Goal: Task Accomplishment & Management: Complete application form

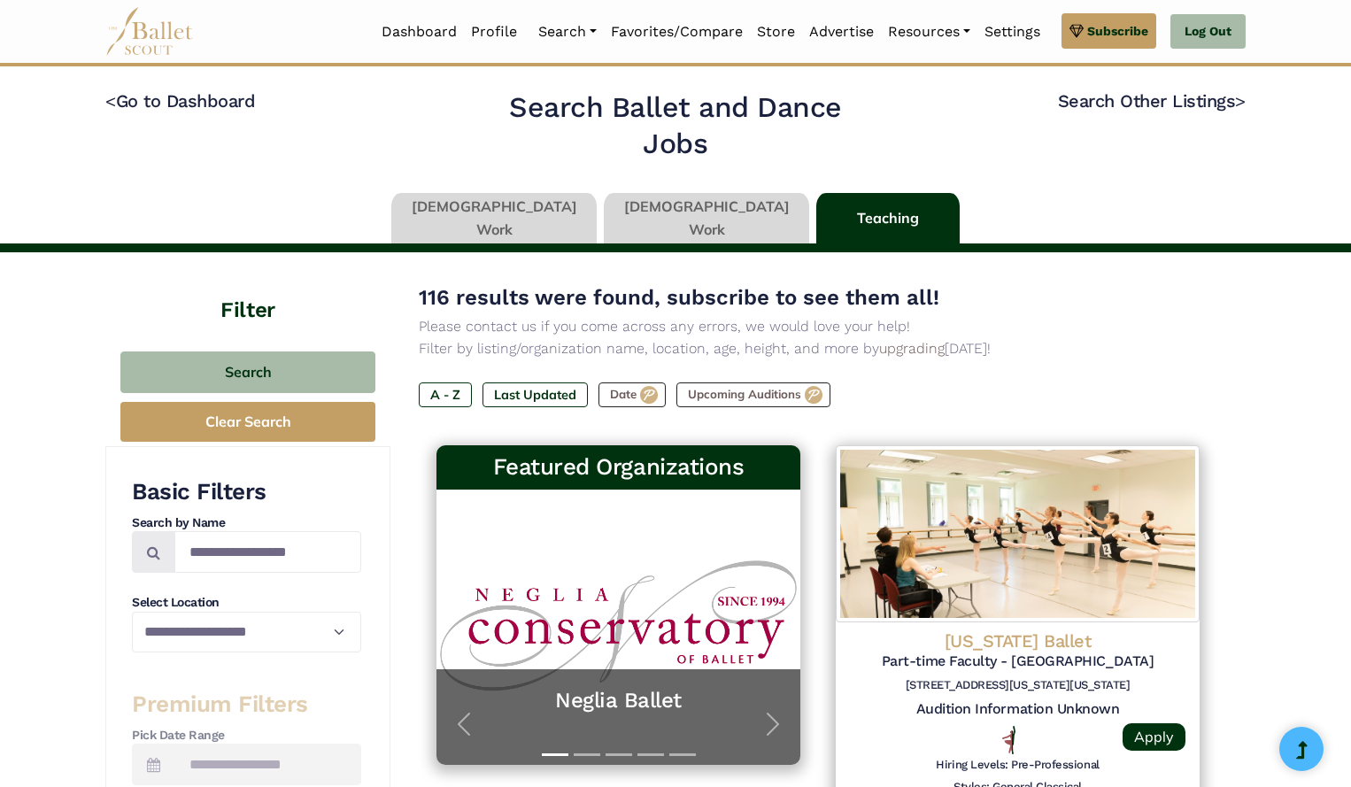
scroll to position [1065, 0]
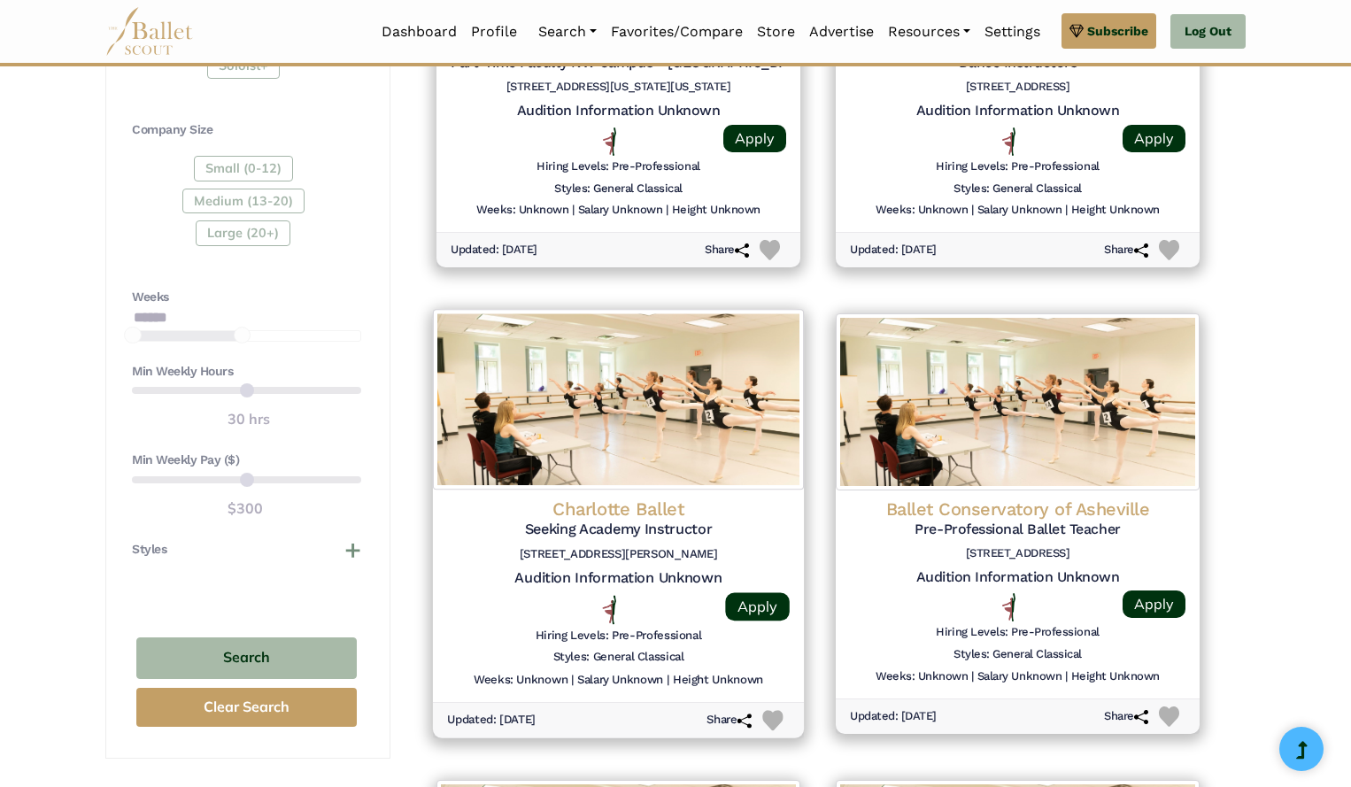
click at [619, 514] on h4 "Charlotte Ballet" at bounding box center [618, 509] width 343 height 24
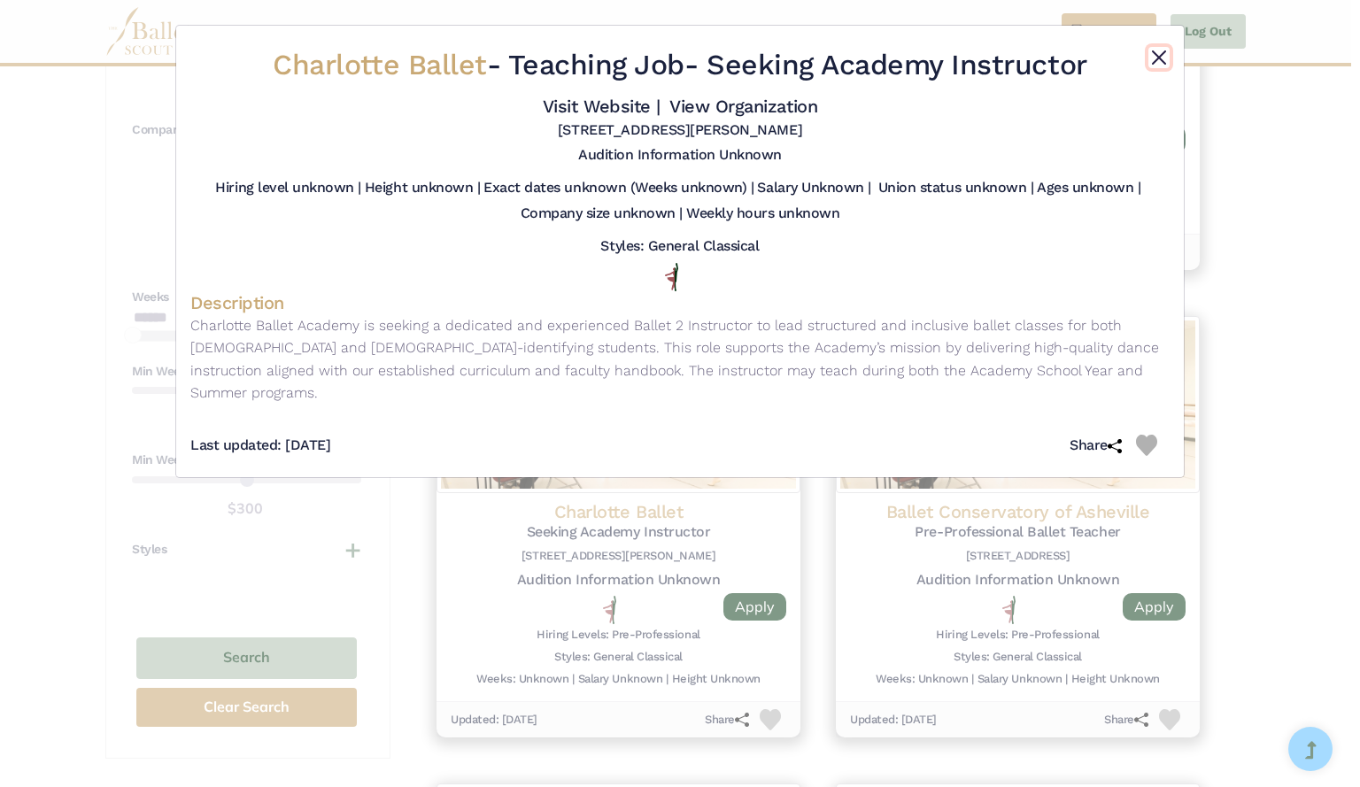
click at [1149, 56] on button "Close" at bounding box center [1158, 57] width 21 height 21
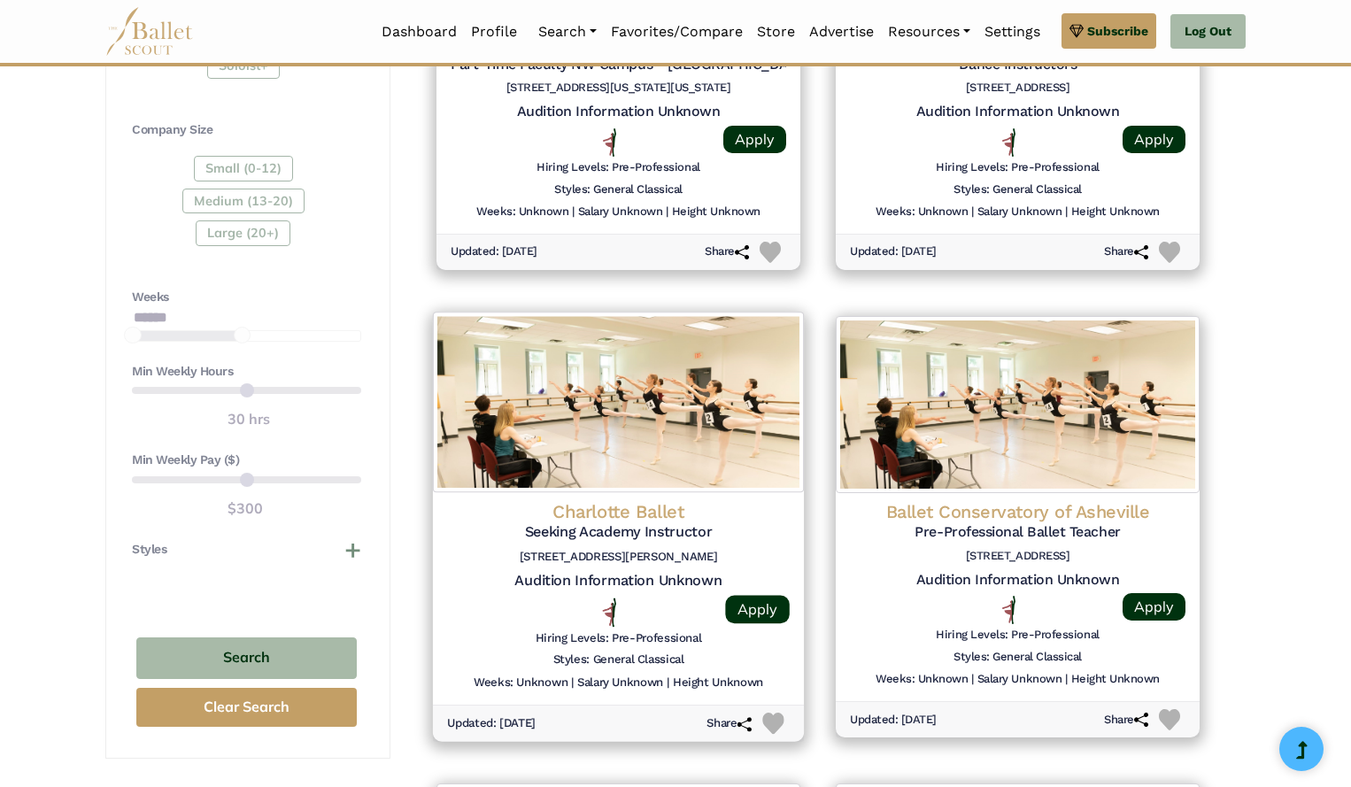
click at [605, 508] on h4 "Charlotte Ballet" at bounding box center [618, 511] width 343 height 24
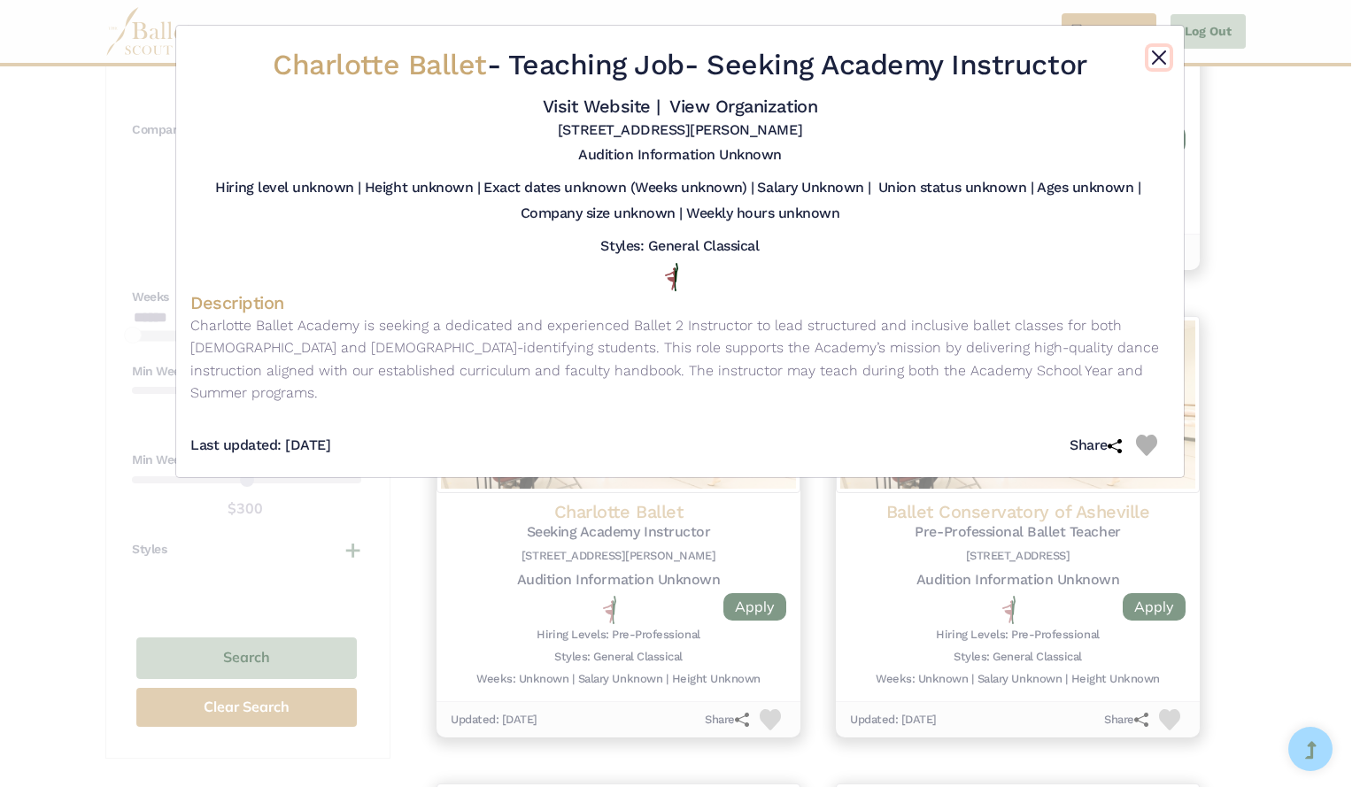
click at [1168, 49] on button "Close" at bounding box center [1158, 57] width 21 height 21
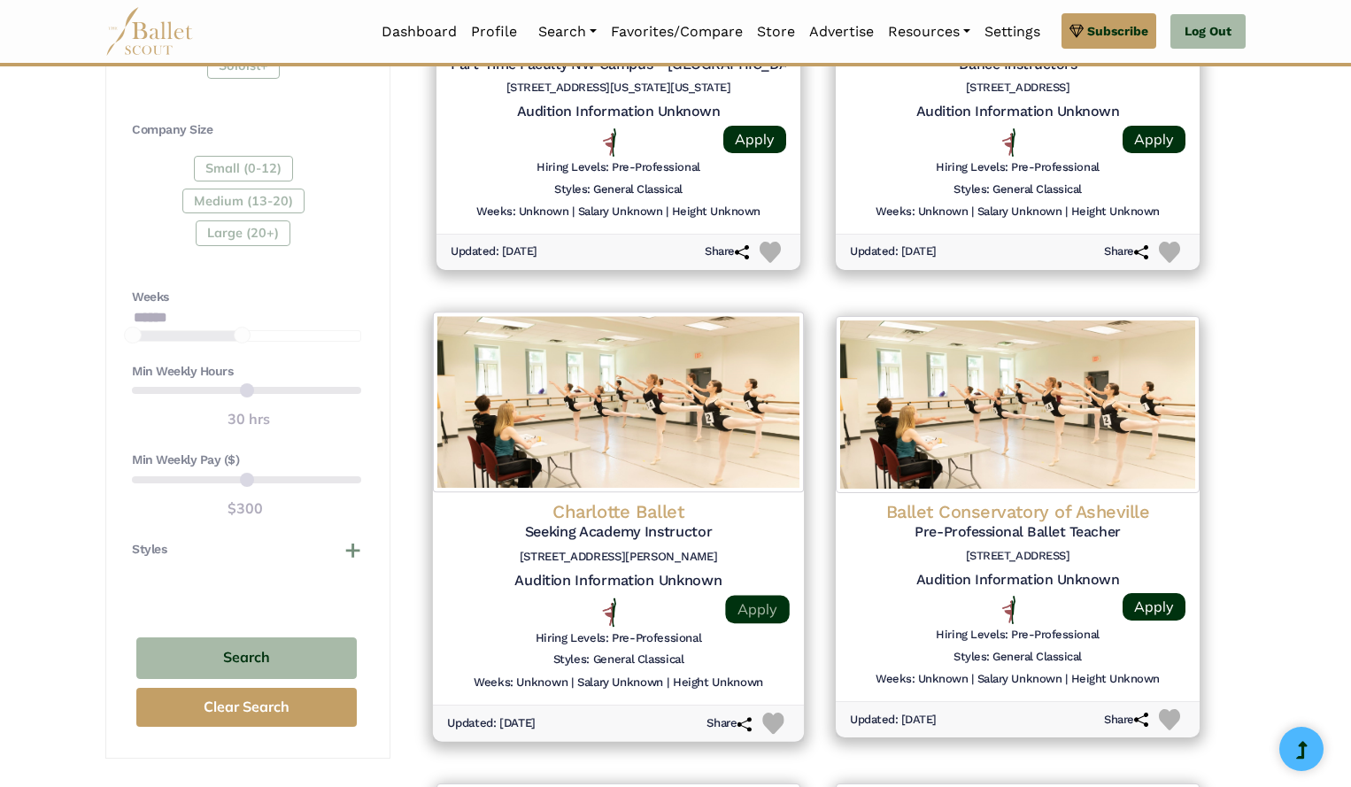
click at [769, 622] on link "Apply" at bounding box center [757, 609] width 64 height 28
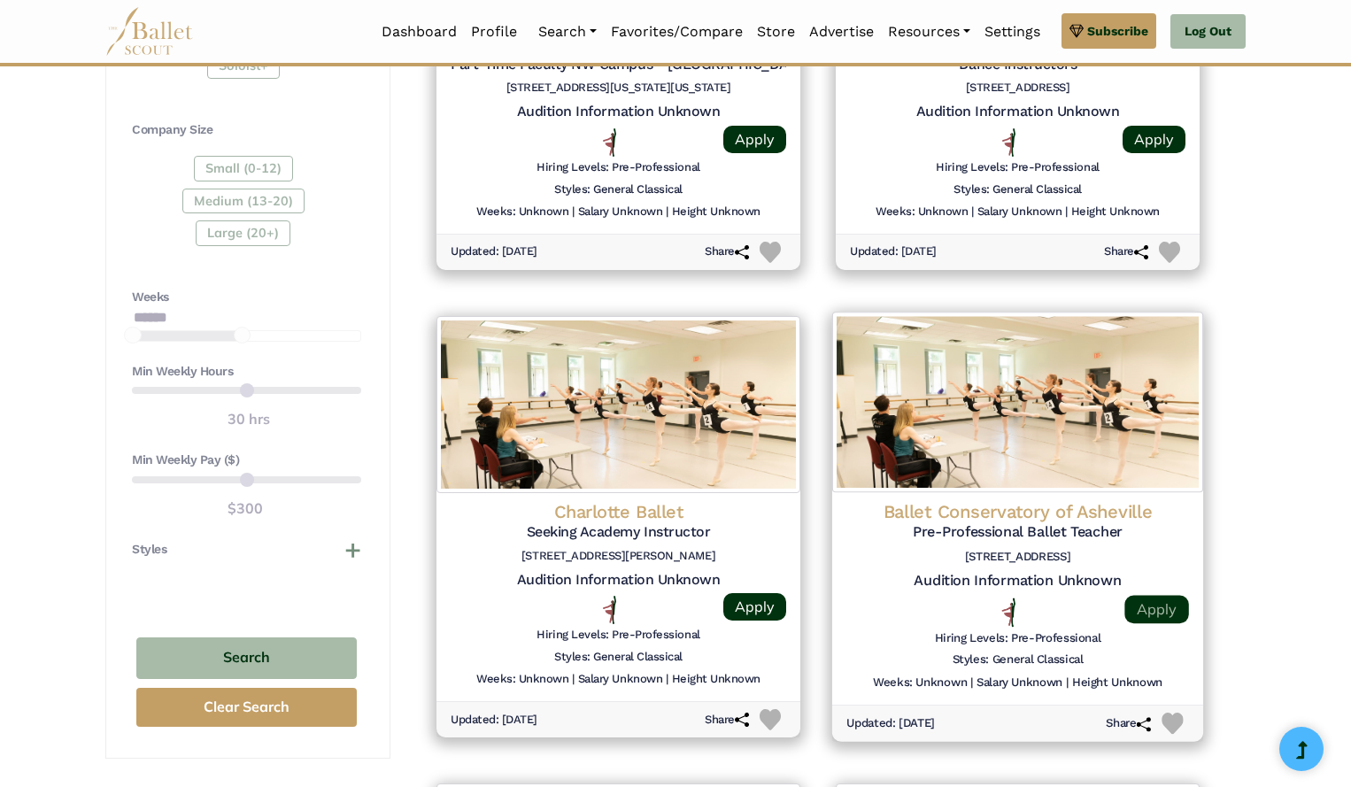
click at [1148, 606] on link "Apply" at bounding box center [1156, 609] width 64 height 28
click at [980, 606] on div at bounding box center [1017, 612] width 143 height 29
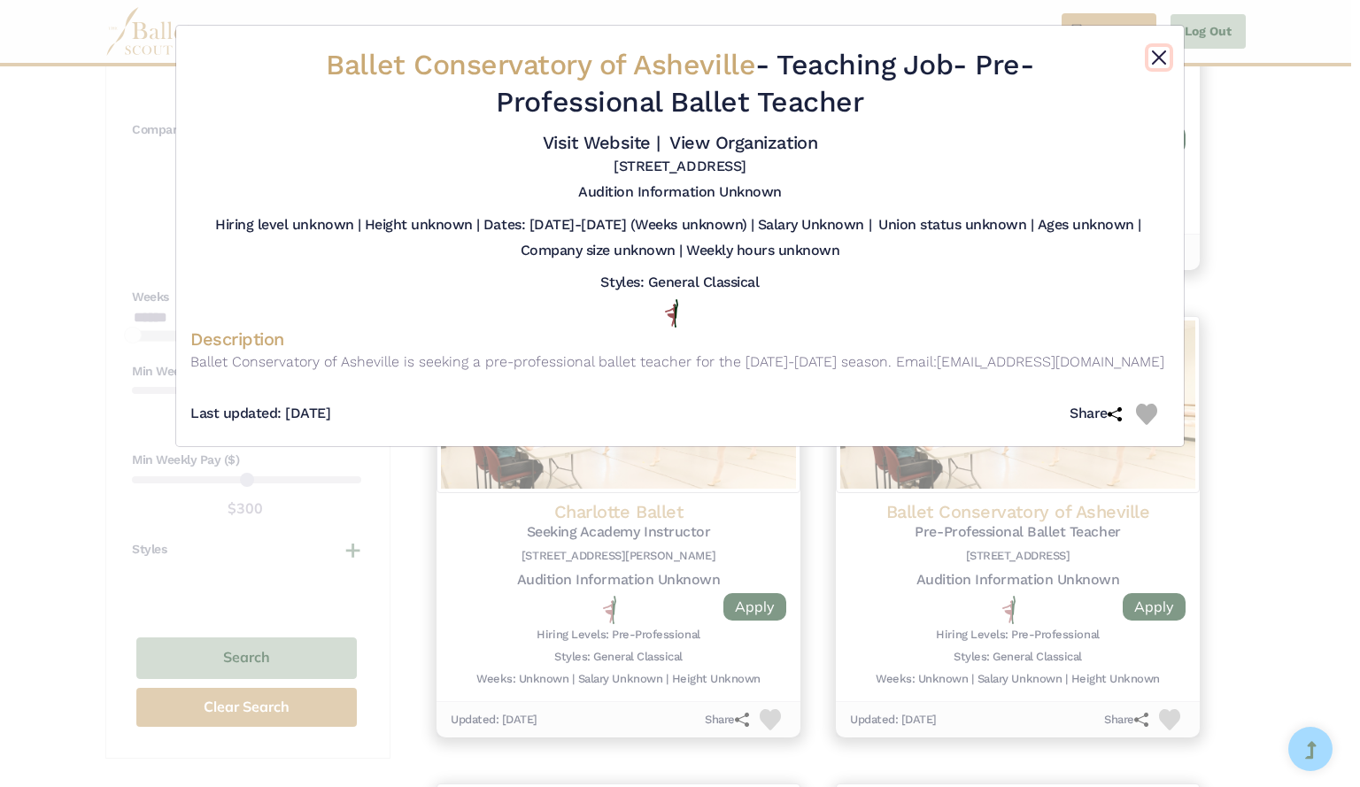
click at [1156, 55] on button "Close" at bounding box center [1158, 57] width 21 height 21
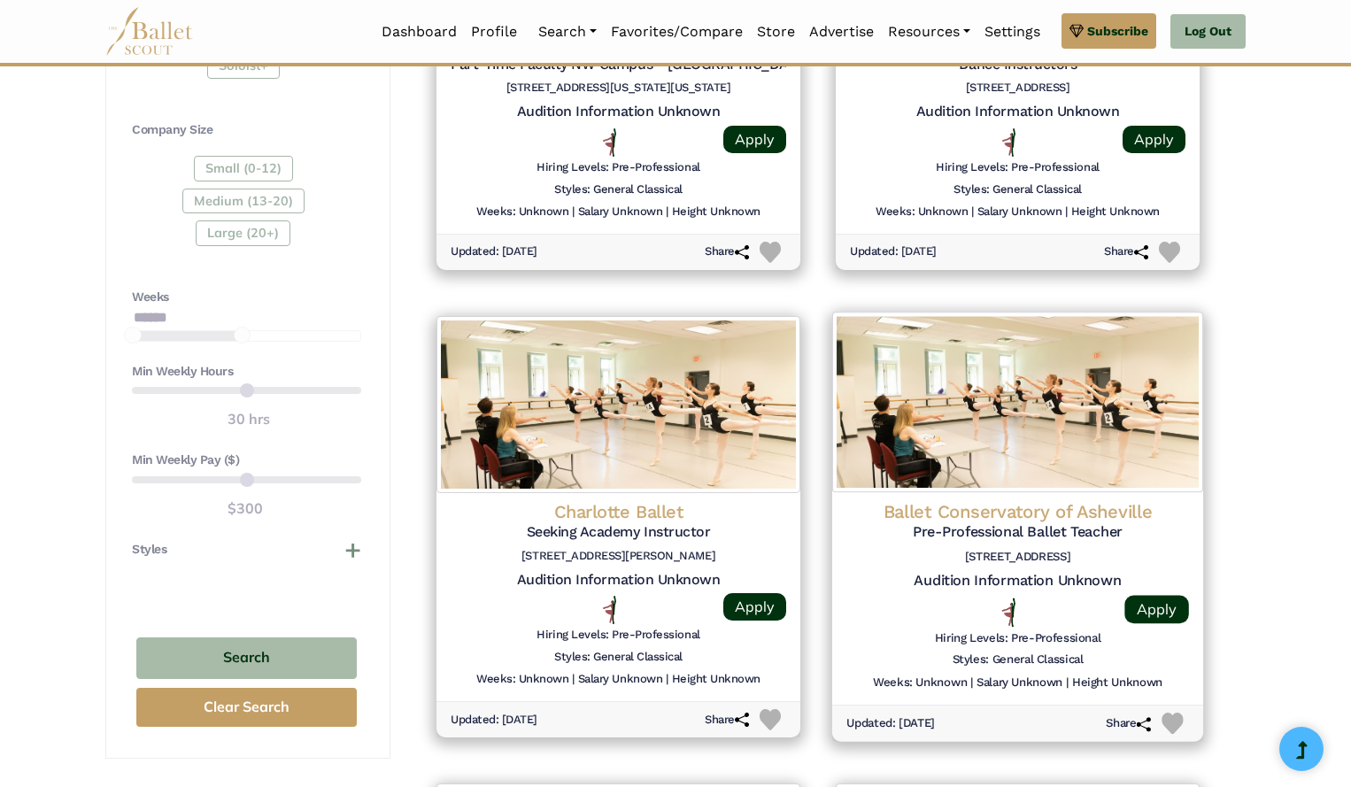
click at [1175, 717] on img at bounding box center [1172, 723] width 21 height 21
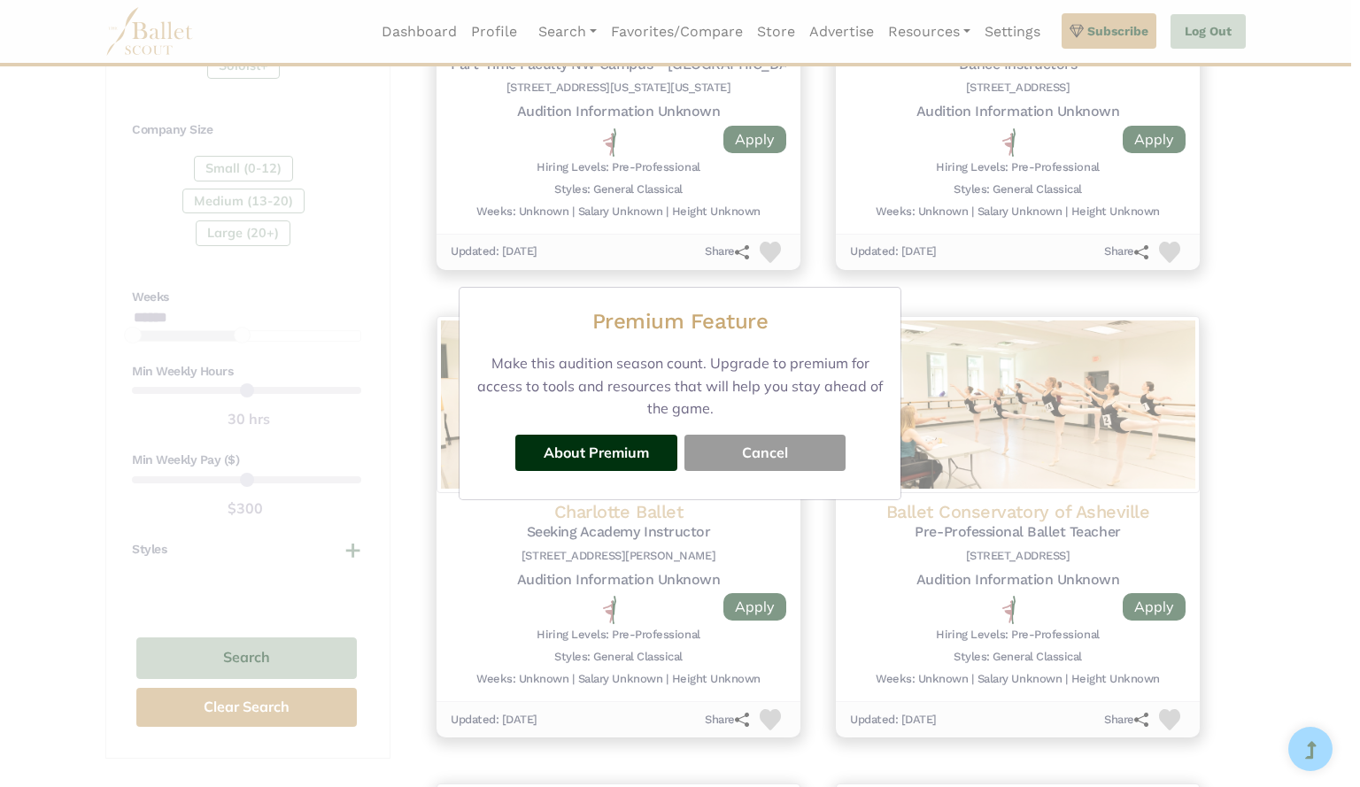
click at [752, 456] on button "Cancel" at bounding box center [764, 452] width 161 height 35
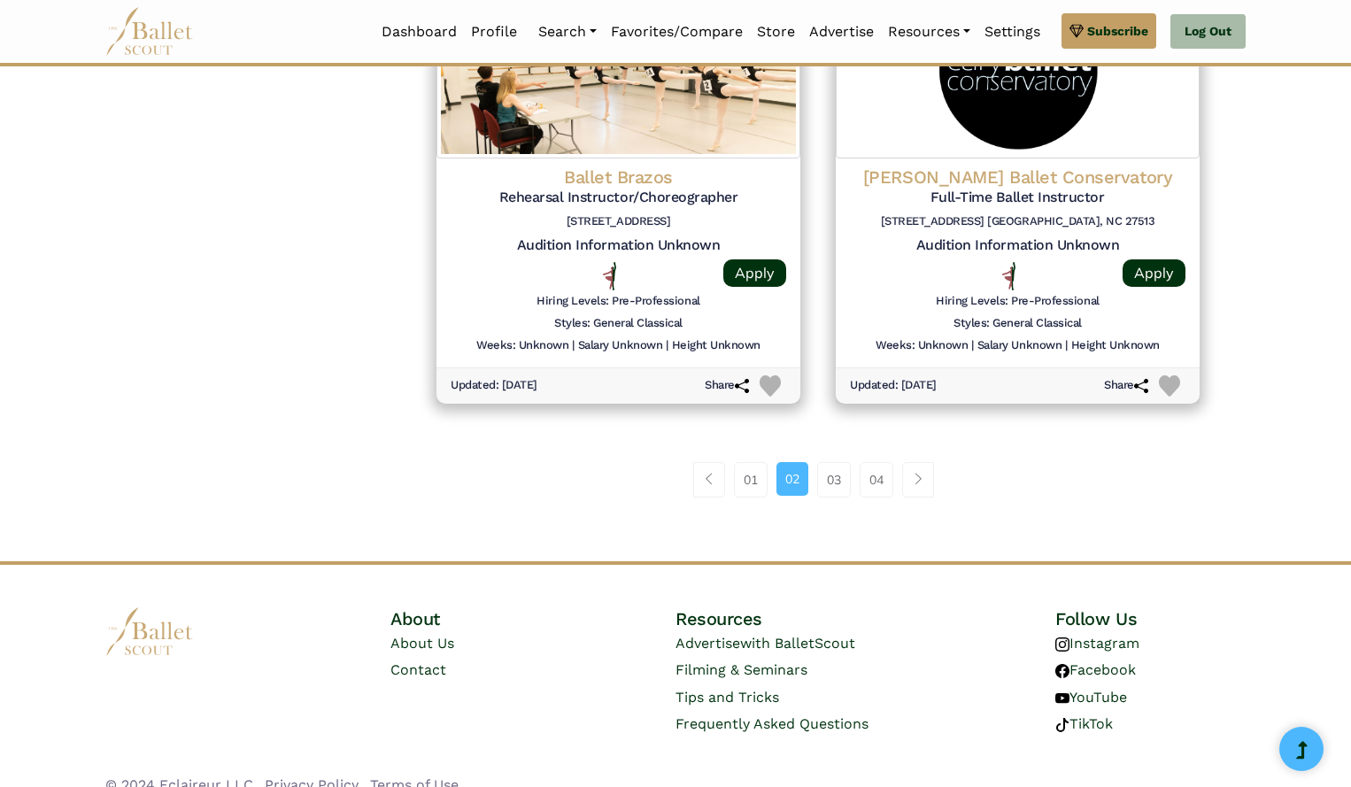
scroll to position [2336, 0]
click at [823, 488] on link "03" at bounding box center [834, 478] width 34 height 35
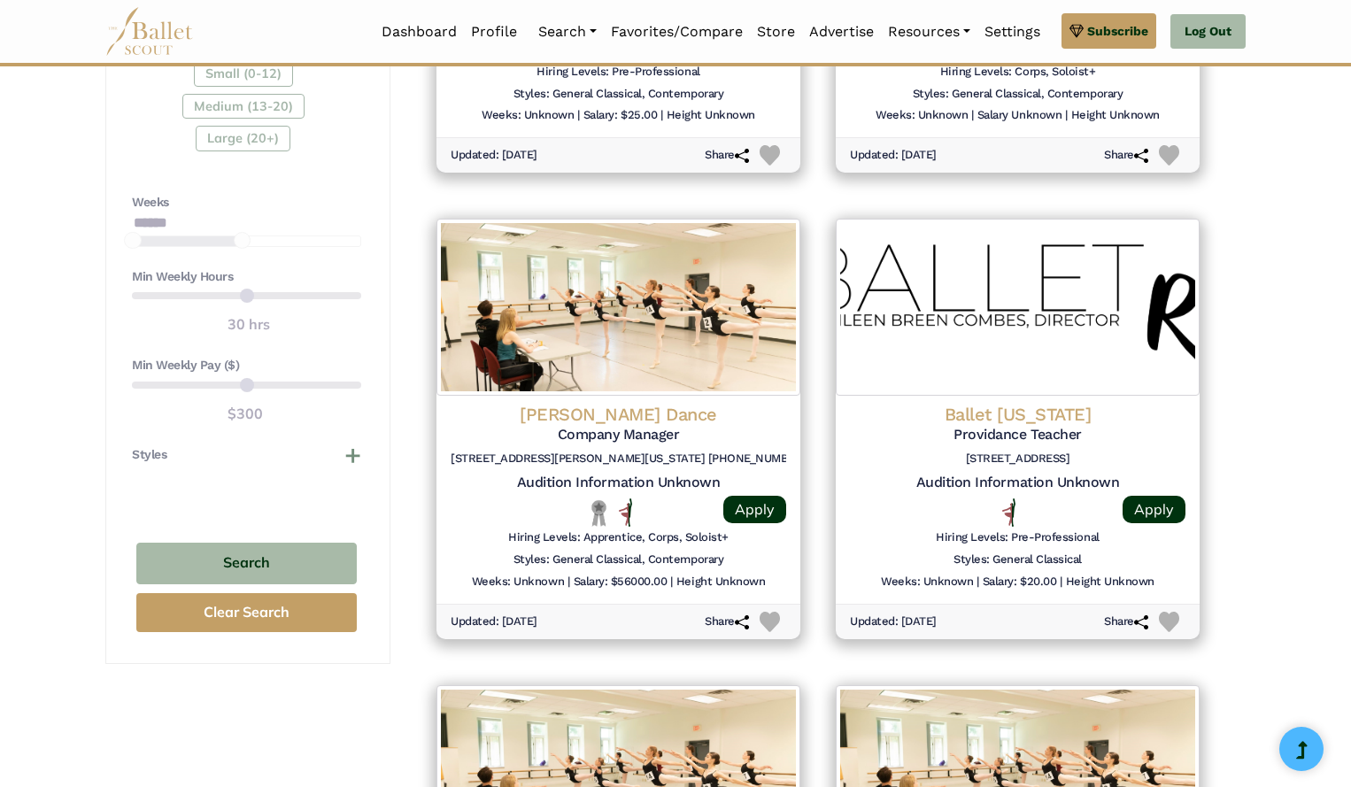
scroll to position [1191, 0]
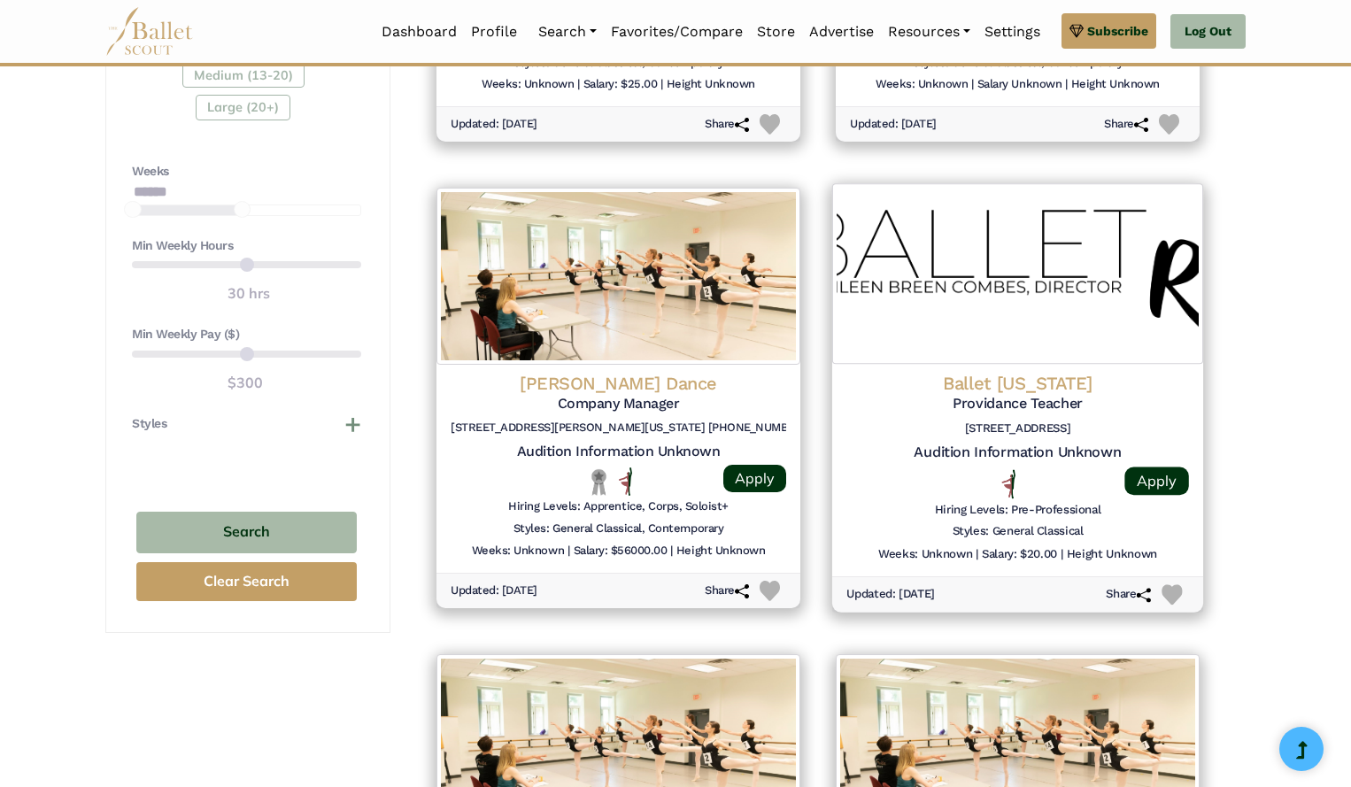
click at [994, 385] on h4 "Ballet [US_STATE]" at bounding box center [1017, 383] width 343 height 24
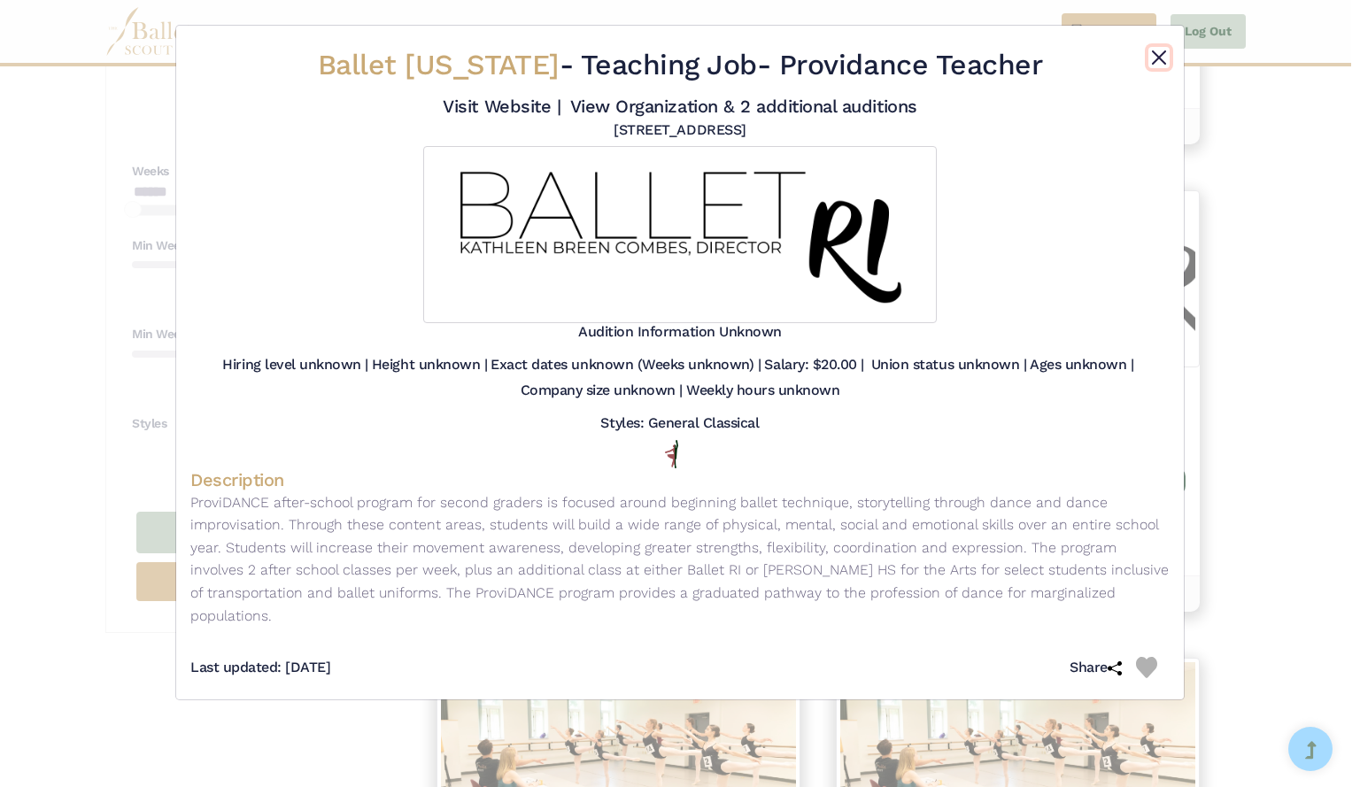
click at [1159, 47] on button "Close" at bounding box center [1158, 57] width 21 height 21
